Goal: Information Seeking & Learning: Learn about a topic

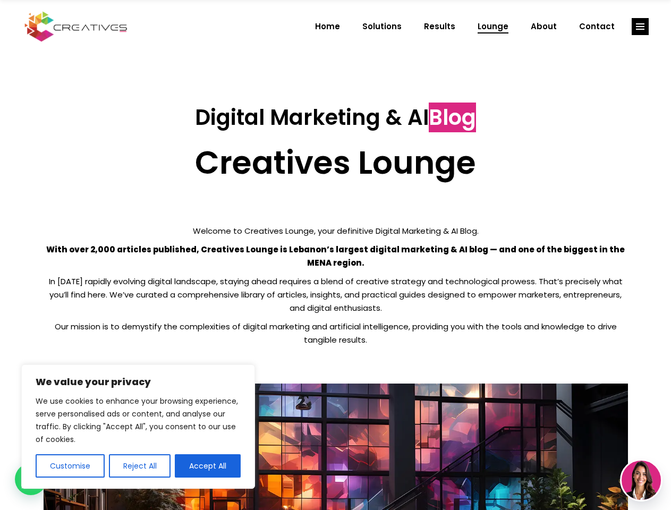
click at [335, 255] on p "With over 2,000 articles published, Creatives Lounge is Lebanon’s largest digit…" at bounding box center [336, 256] width 584 height 27
click at [70, 466] on button "Customise" at bounding box center [70, 465] width 69 height 23
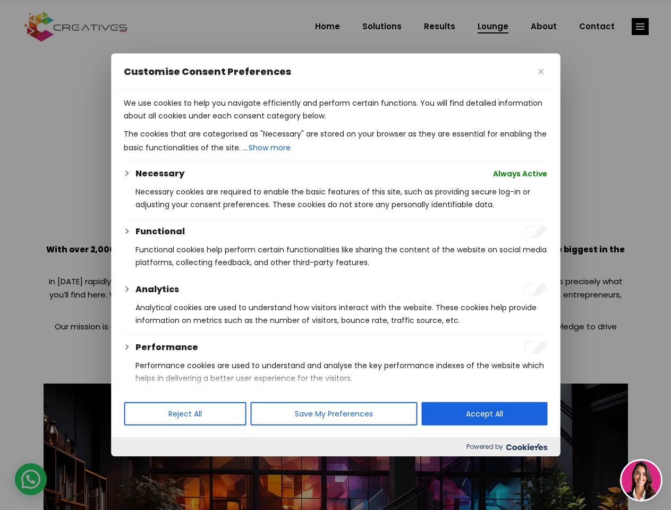
click at [139, 466] on div at bounding box center [335, 255] width 671 height 510
click at [208, 122] on p "We use cookies to help you navigate efficiently and perform certain functions. …" at bounding box center [335, 110] width 423 height 26
click at [640, 27] on div at bounding box center [335, 255] width 671 height 510
click at [641, 480] on img at bounding box center [641, 480] width 39 height 39
